Goal: Navigation & Orientation: Find specific page/section

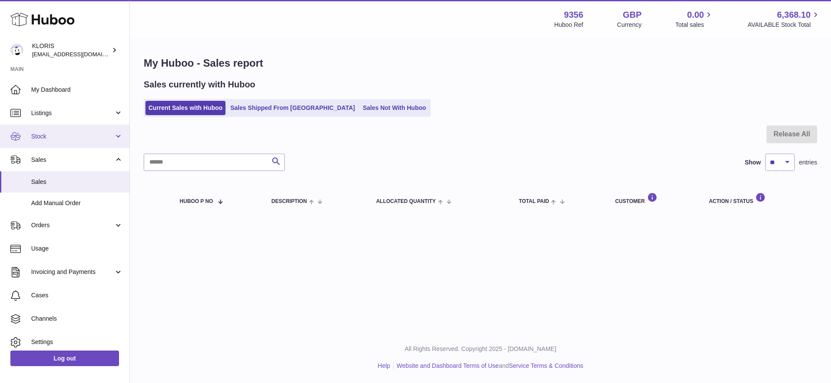
click at [39, 133] on span "Stock" at bounding box center [72, 136] width 83 height 8
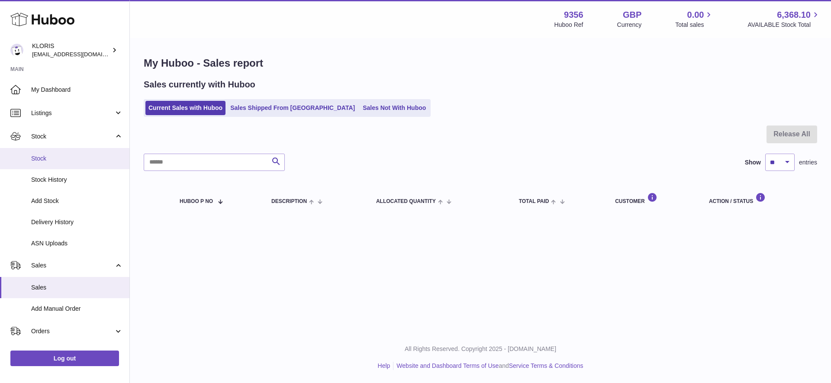
click at [44, 157] on span "Stock" at bounding box center [77, 159] width 92 height 8
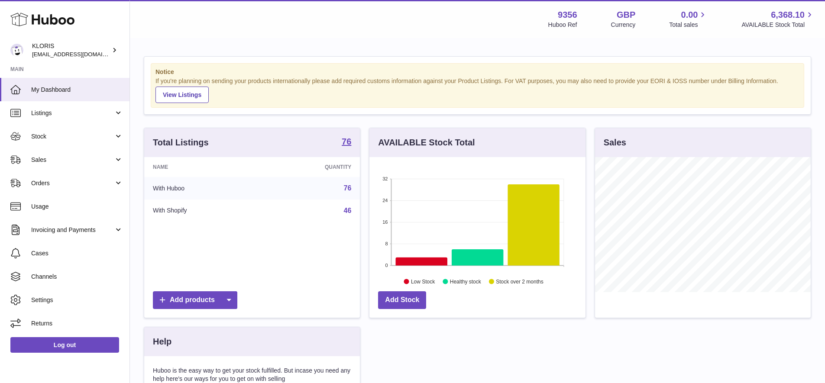
scroll to position [135, 216]
click at [44, 135] on span "Stock" at bounding box center [72, 136] width 83 height 8
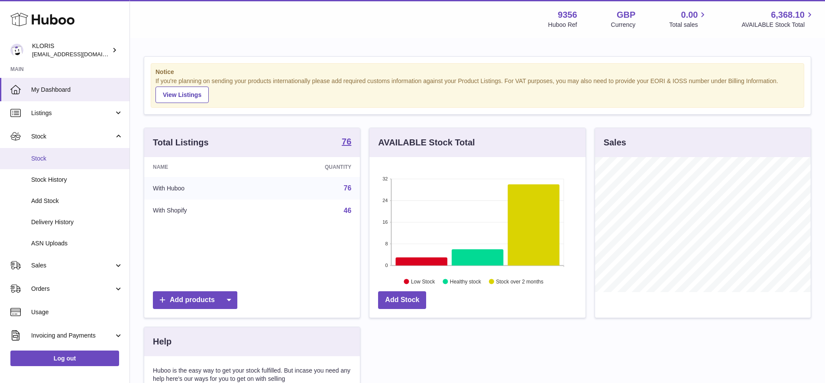
click at [45, 157] on span "Stock" at bounding box center [77, 159] width 92 height 8
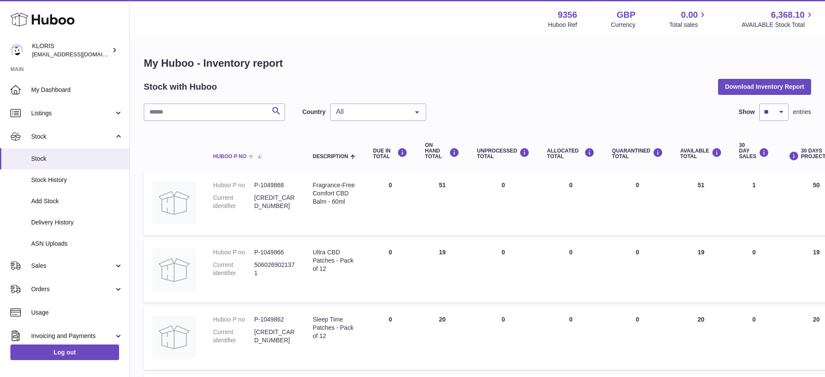
click at [254, 154] on span at bounding box center [252, 155] width 13 height 7
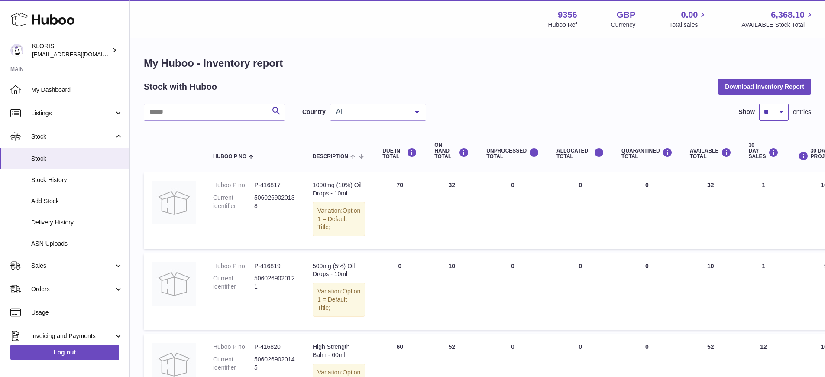
select select "***"
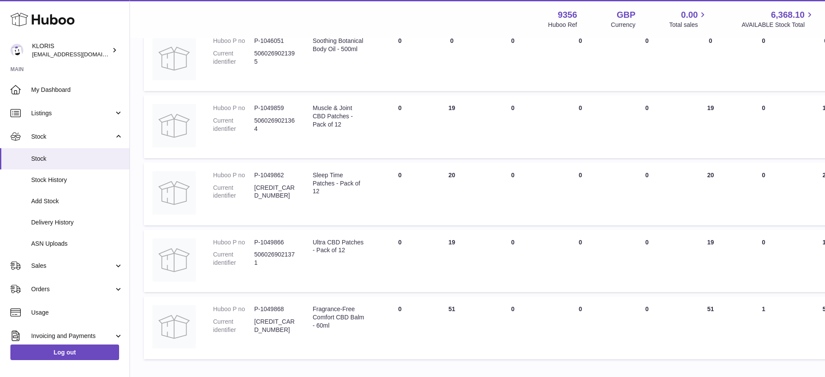
scroll to position [5702, 0]
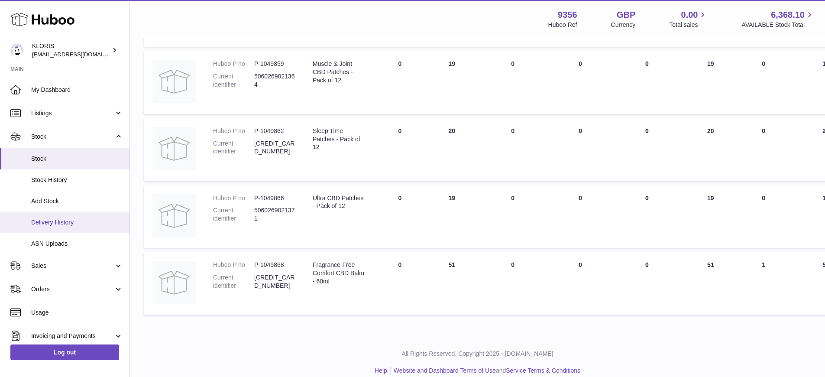
click at [53, 219] on span "Delivery History" at bounding box center [77, 222] width 92 height 8
